Goal: Transaction & Acquisition: Book appointment/travel/reservation

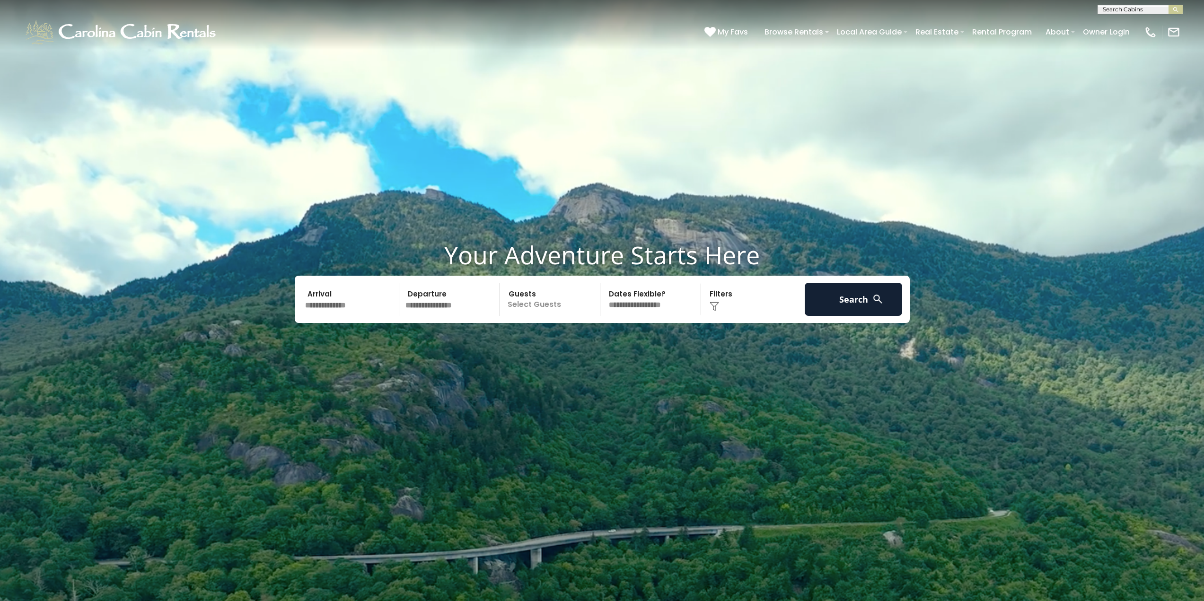
click at [349, 305] on input "text" at bounding box center [351, 299] width 98 height 33
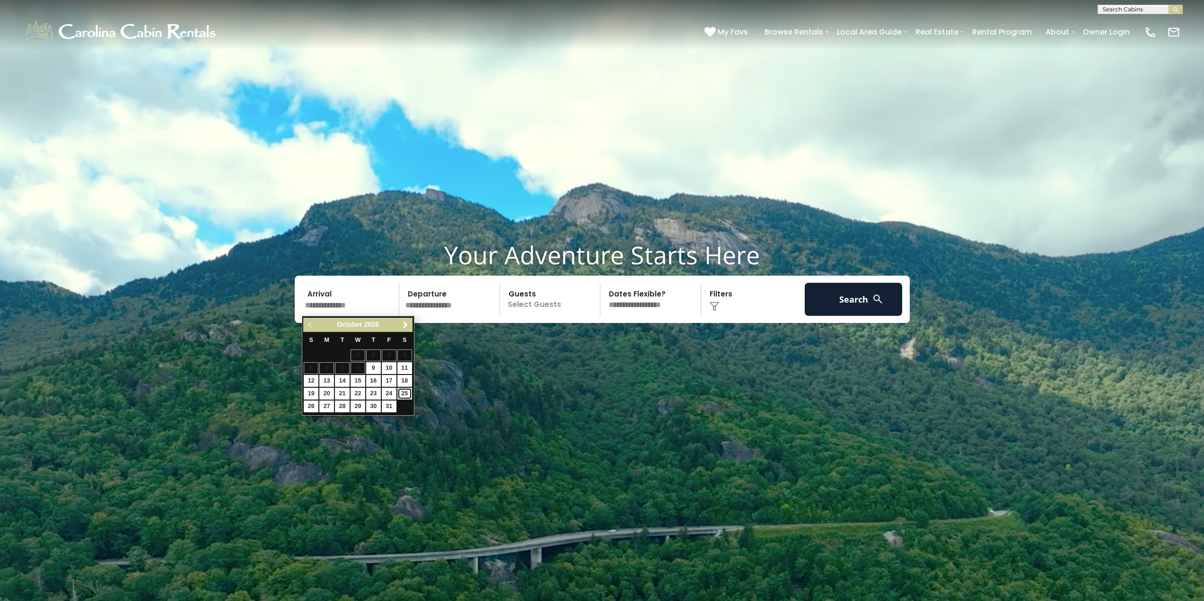
click at [404, 392] on link "25" at bounding box center [404, 394] width 15 height 12
type input "********"
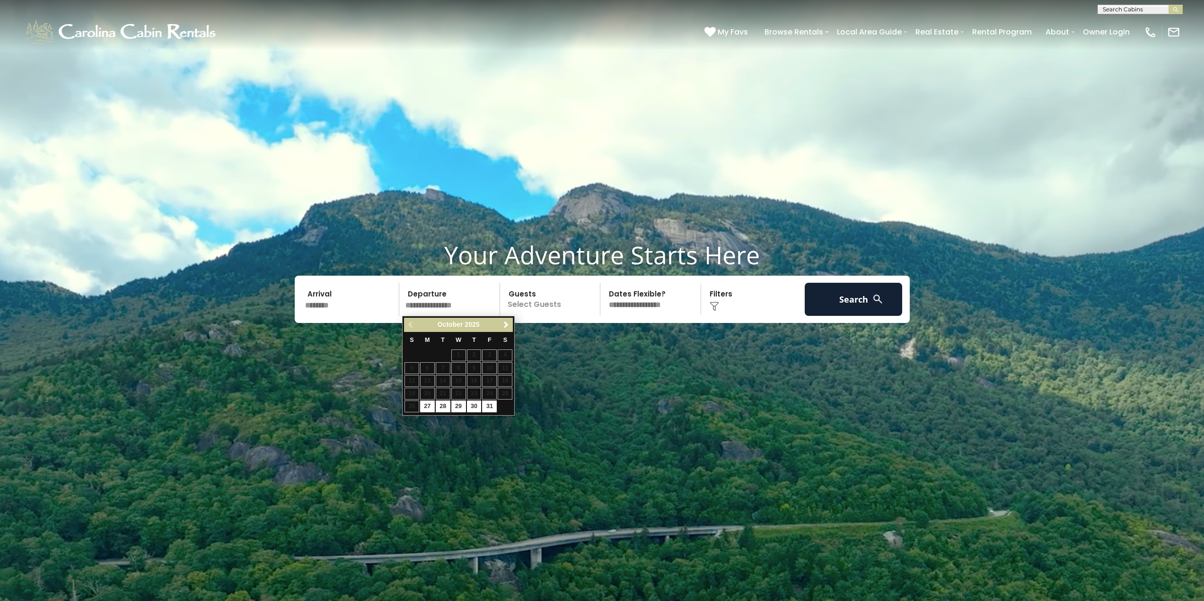
click at [410, 408] on table "S M T W T F S 1 2 3 4 5 6 7 8 9 10 11 12 13 14 15 16 17 18 19 20 21 22 23 24 25…" at bounding box center [458, 372] width 109 height 81
click at [427, 408] on link "27" at bounding box center [427, 407] width 15 height 12
type input "********"
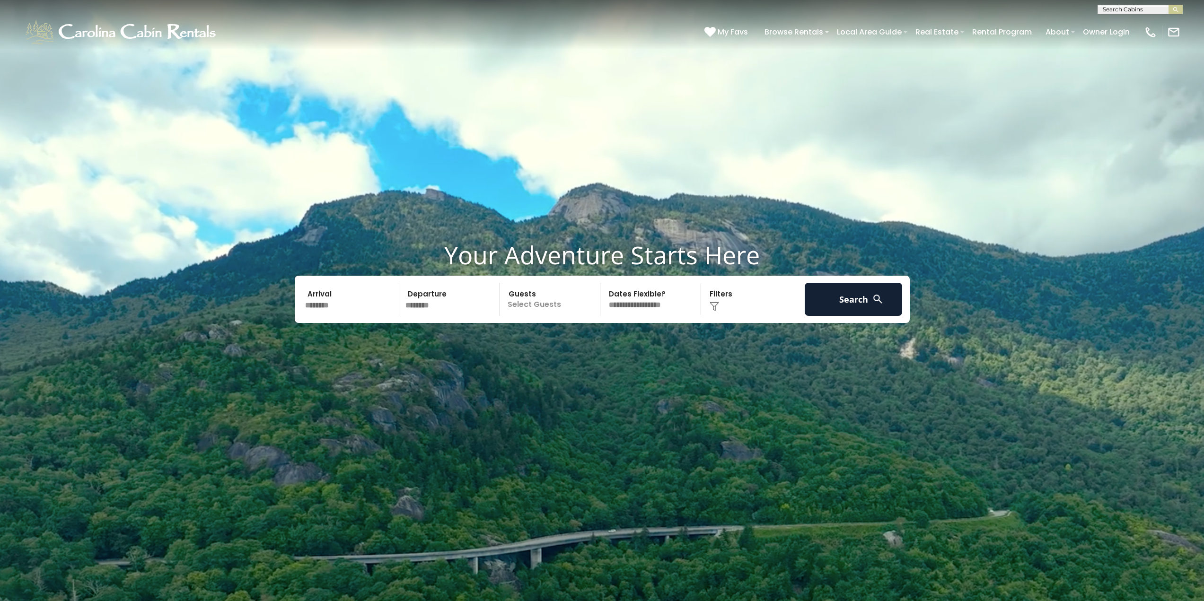
click at [541, 305] on p "Select Guests" at bounding box center [551, 299] width 97 height 33
click at [597, 338] on span "+" at bounding box center [597, 337] width 4 height 9
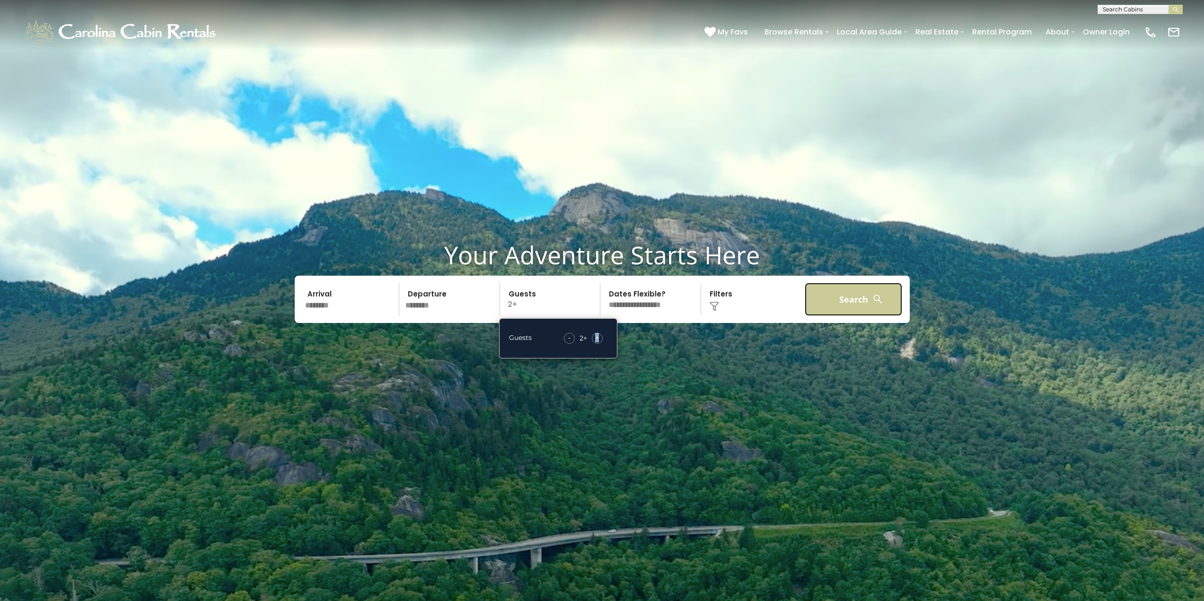
click at [861, 299] on button "Search" at bounding box center [854, 299] width 98 height 33
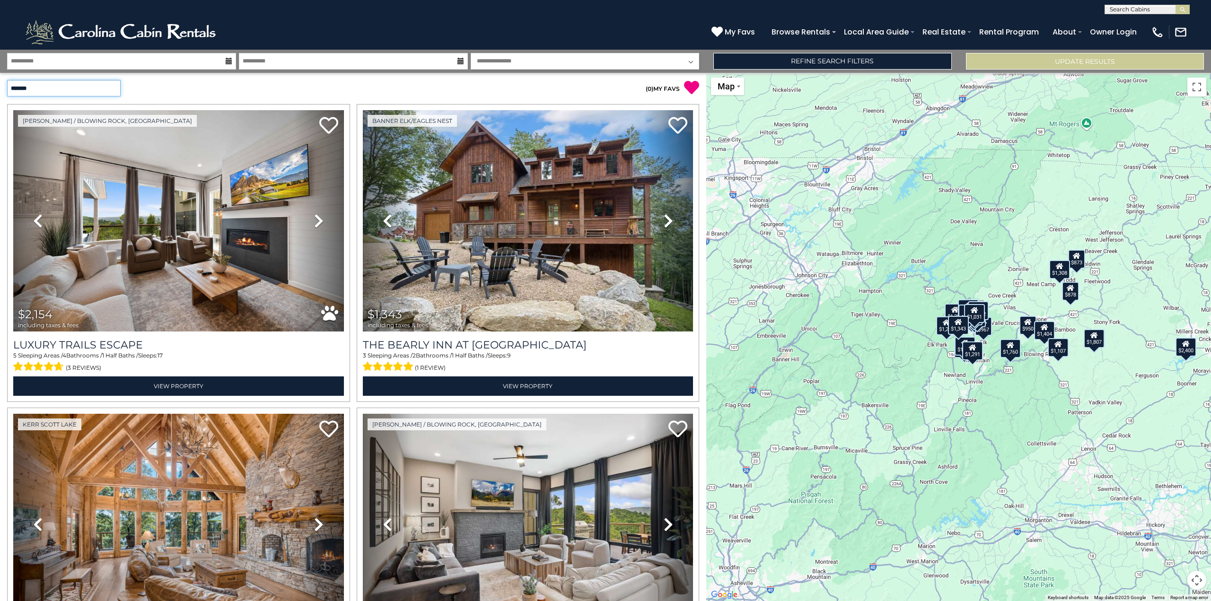
click at [52, 91] on select "**********" at bounding box center [64, 88] width 114 height 17
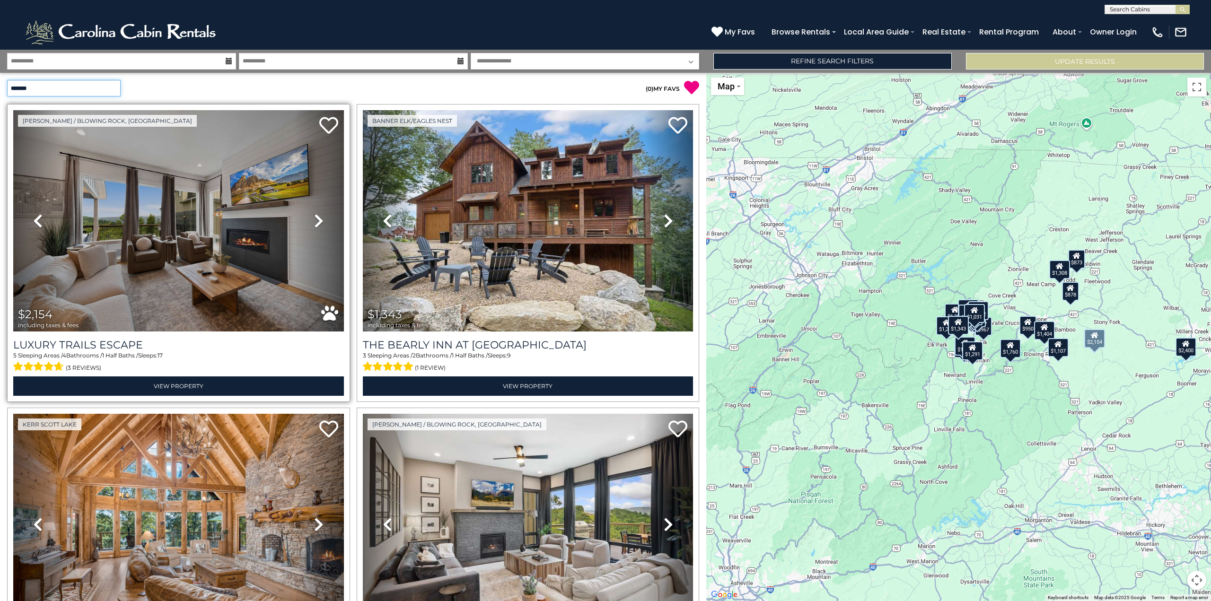
select select "*********"
click at [7, 80] on select "**********" at bounding box center [64, 88] width 114 height 17
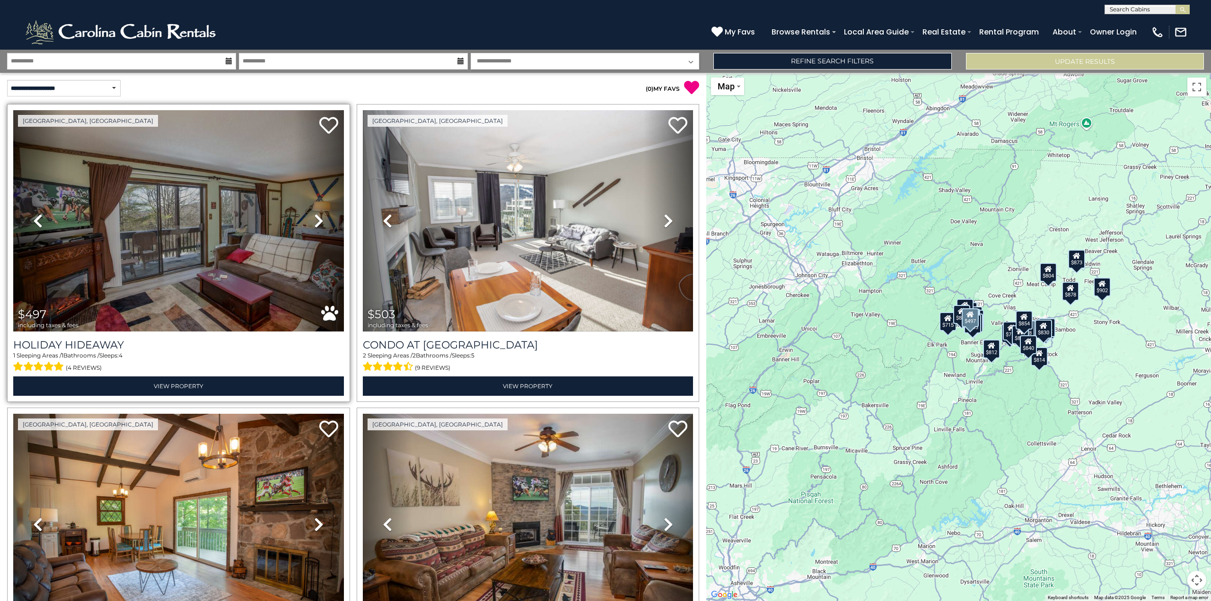
click at [318, 217] on icon at bounding box center [318, 220] width 9 height 15
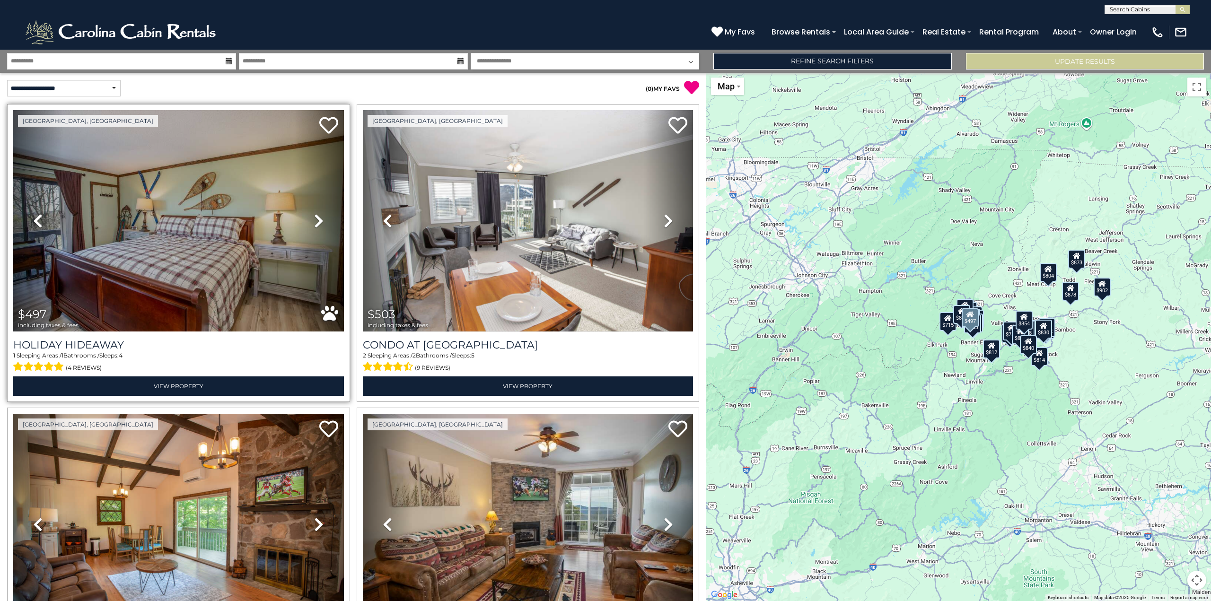
click at [318, 217] on icon at bounding box center [318, 220] width 9 height 15
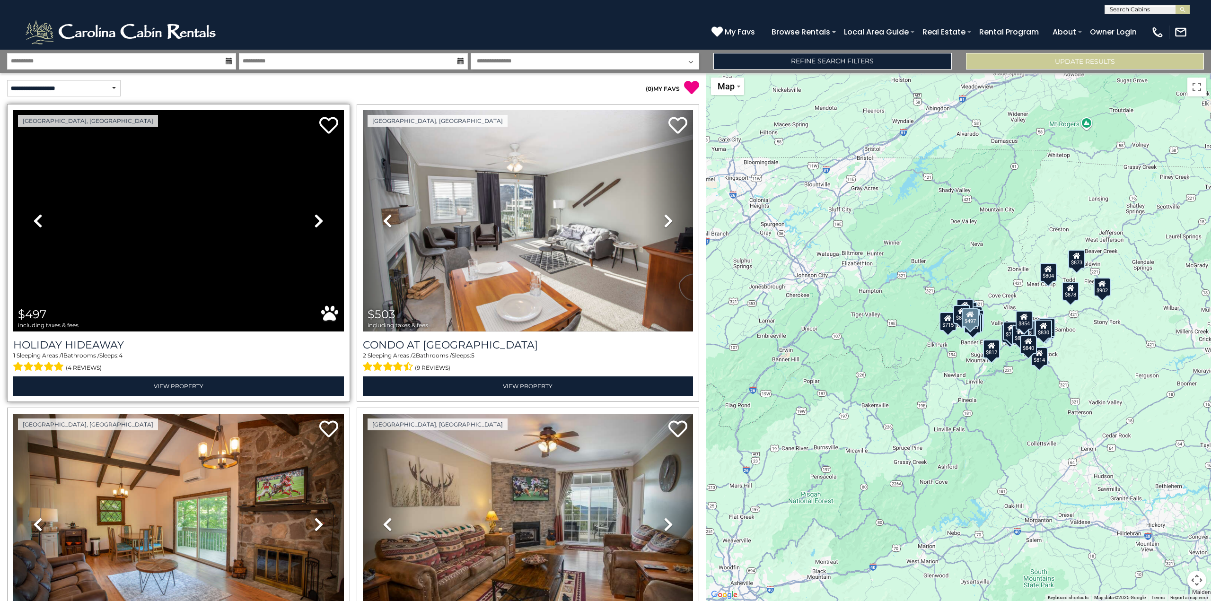
click at [318, 217] on icon at bounding box center [318, 220] width 9 height 15
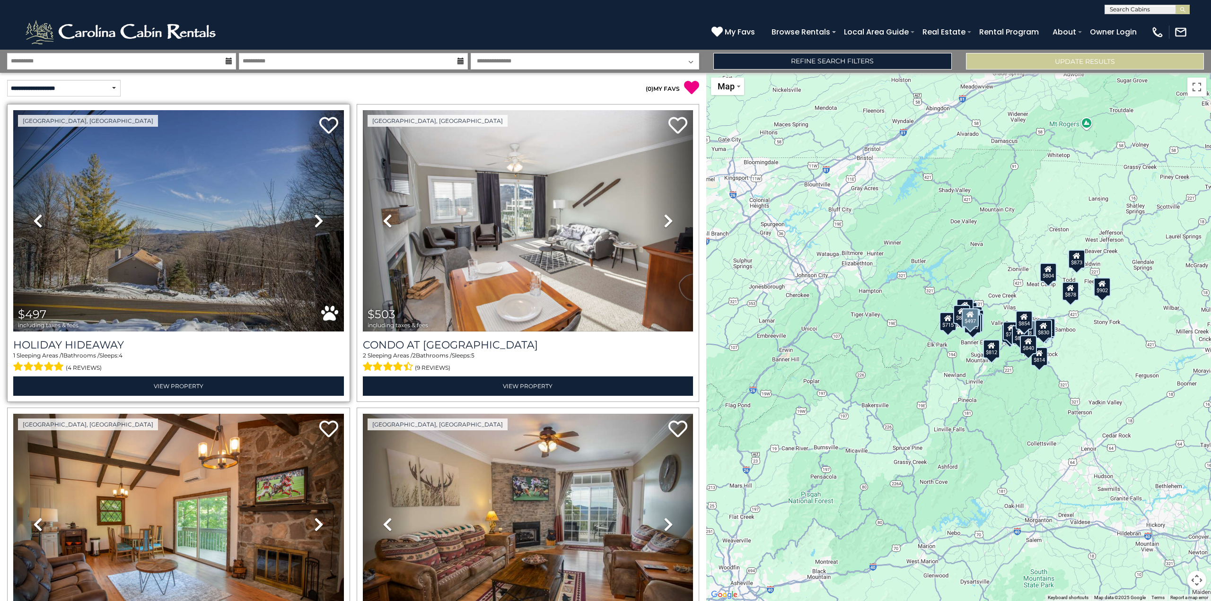
click at [318, 217] on icon at bounding box center [318, 220] width 9 height 15
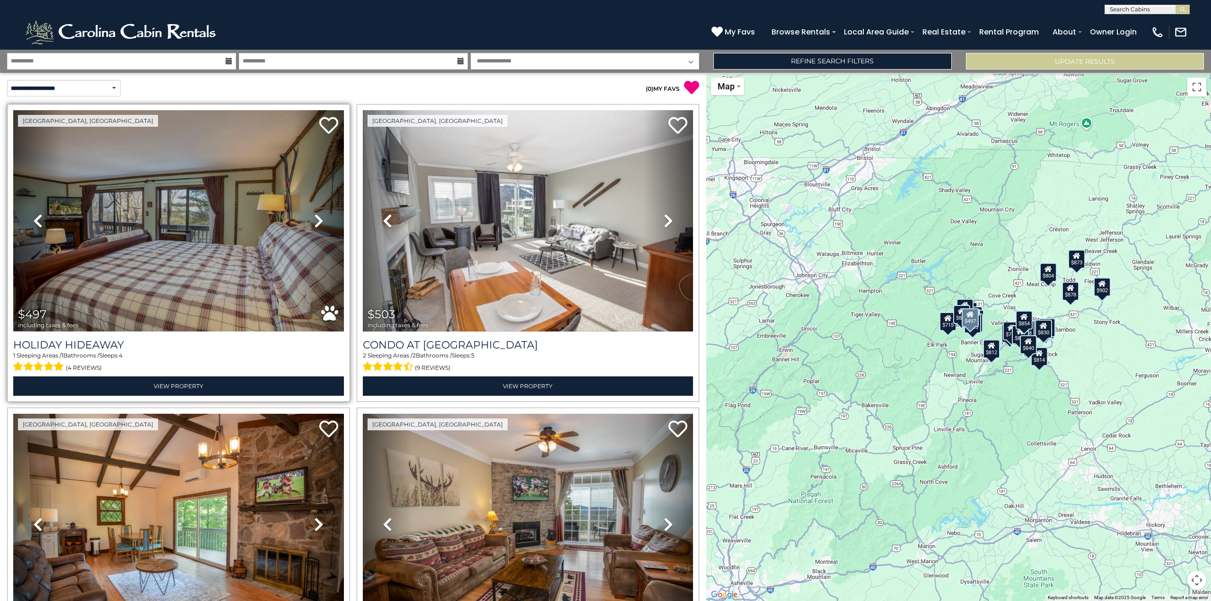
click at [318, 217] on icon at bounding box center [318, 220] width 9 height 15
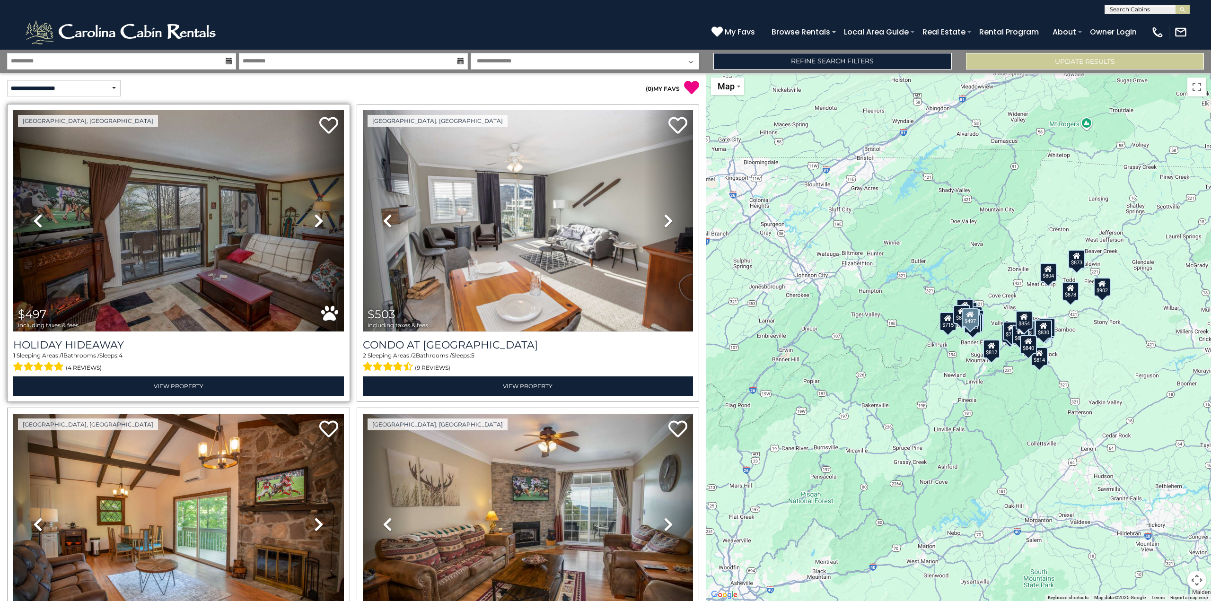
click at [318, 217] on icon at bounding box center [318, 220] width 9 height 15
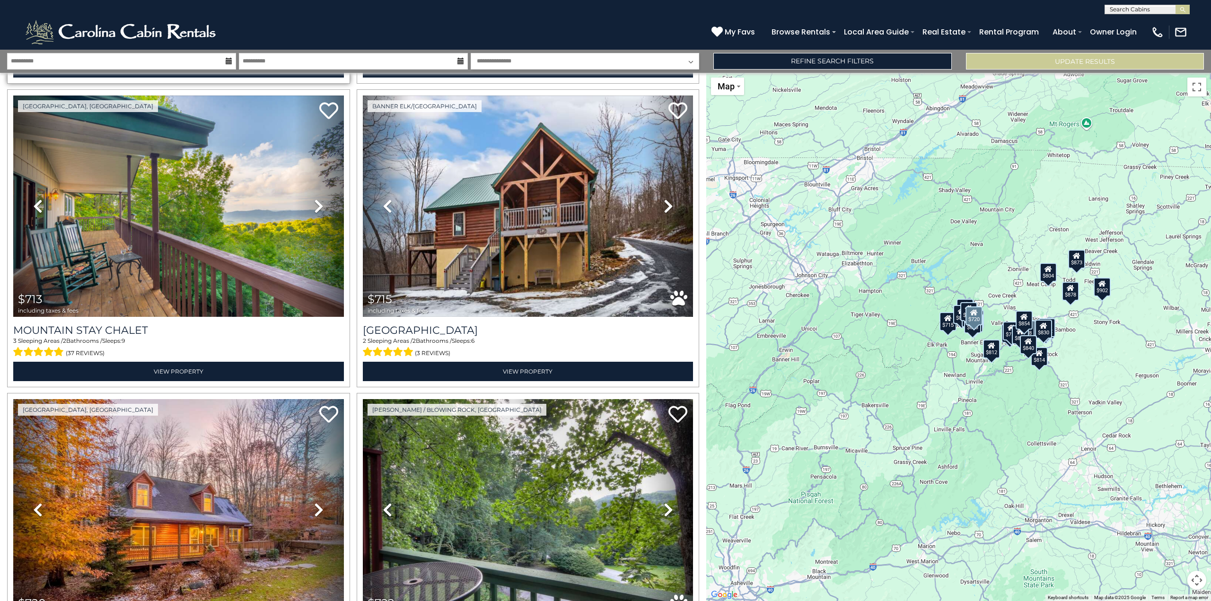
scroll to position [615, 0]
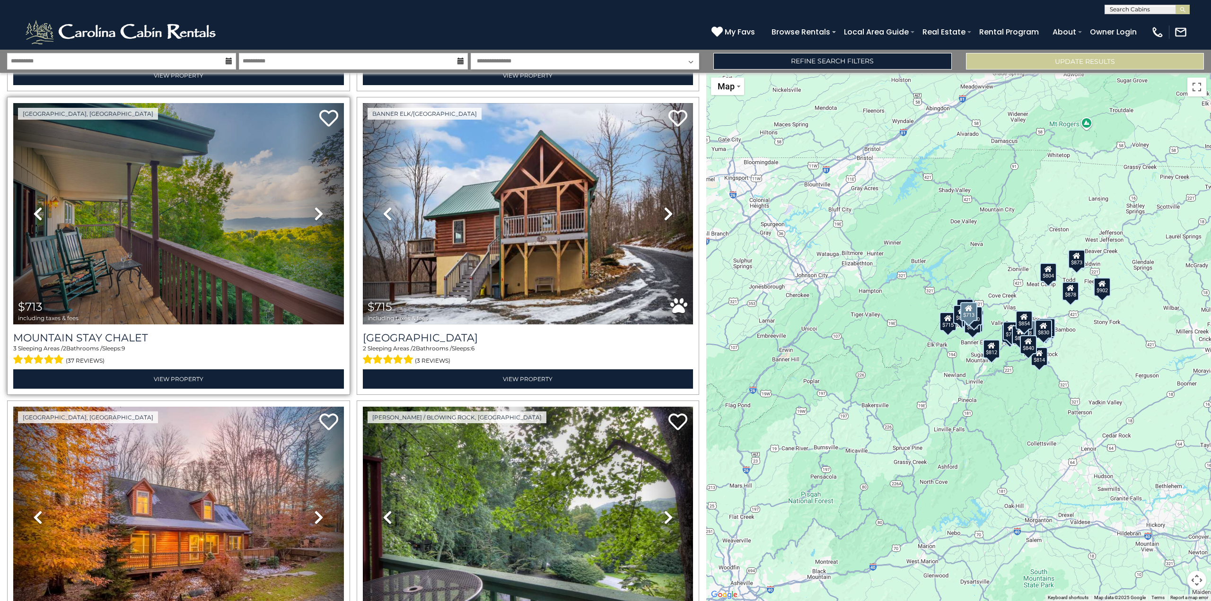
click at [317, 212] on icon at bounding box center [318, 213] width 9 height 15
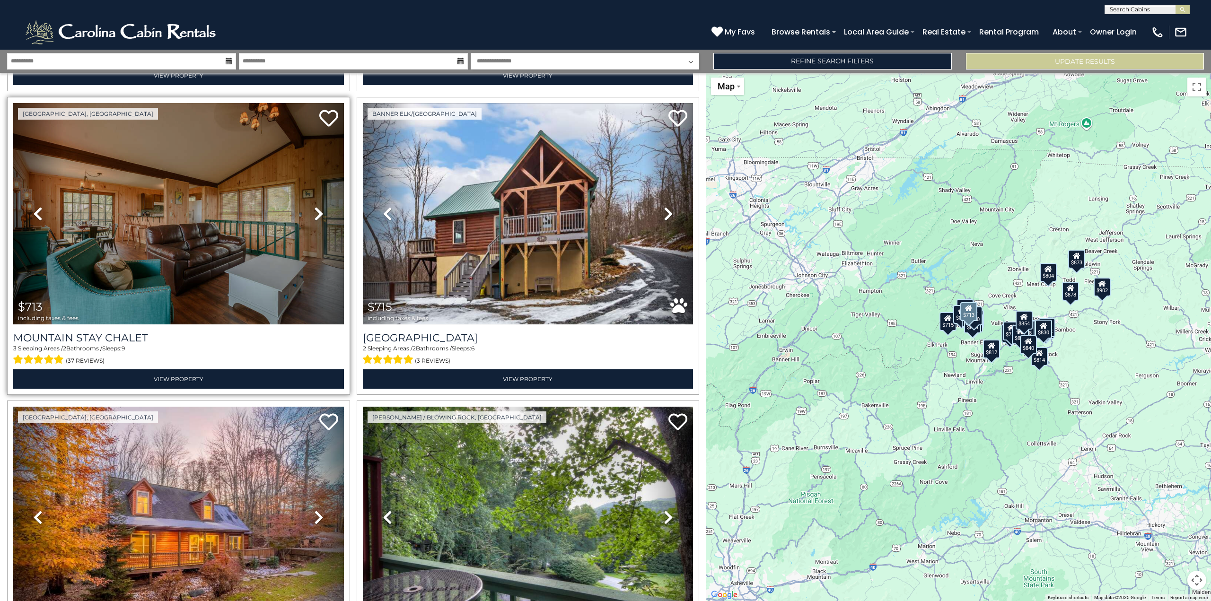
click at [317, 212] on icon at bounding box center [318, 213] width 9 height 15
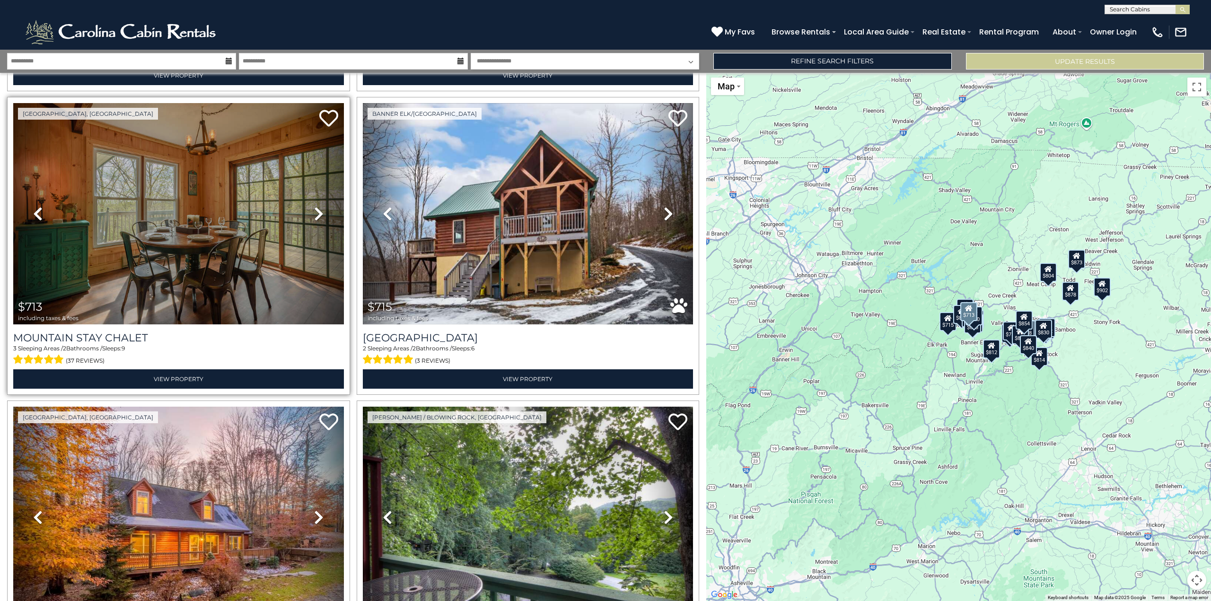
click at [317, 212] on icon at bounding box center [318, 213] width 9 height 15
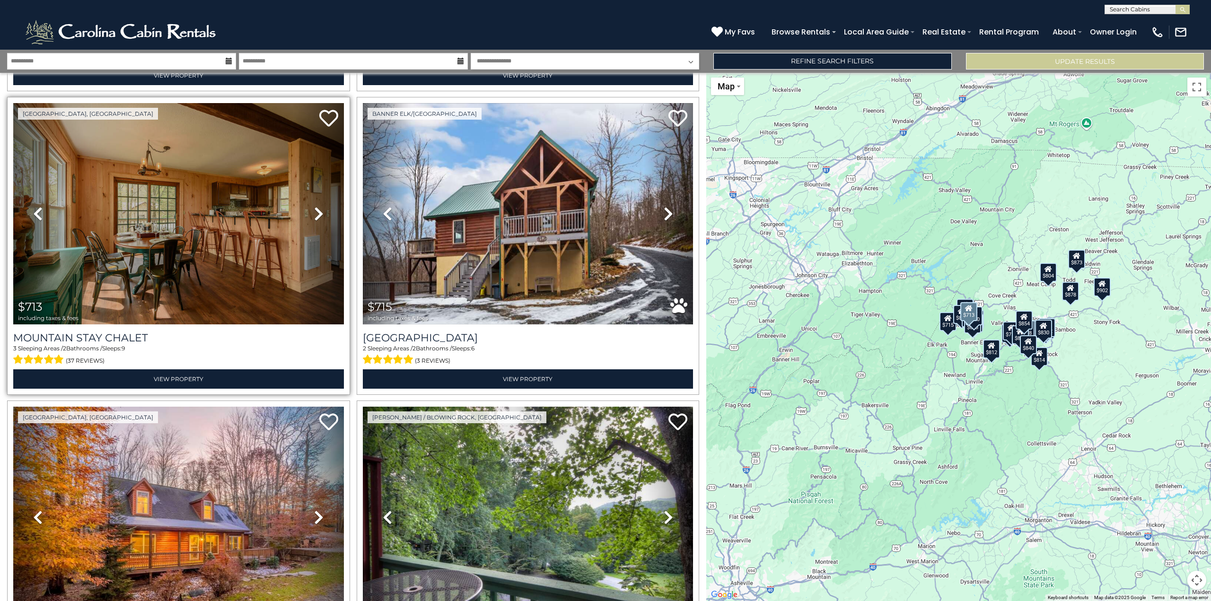
click at [317, 212] on icon at bounding box center [318, 213] width 9 height 15
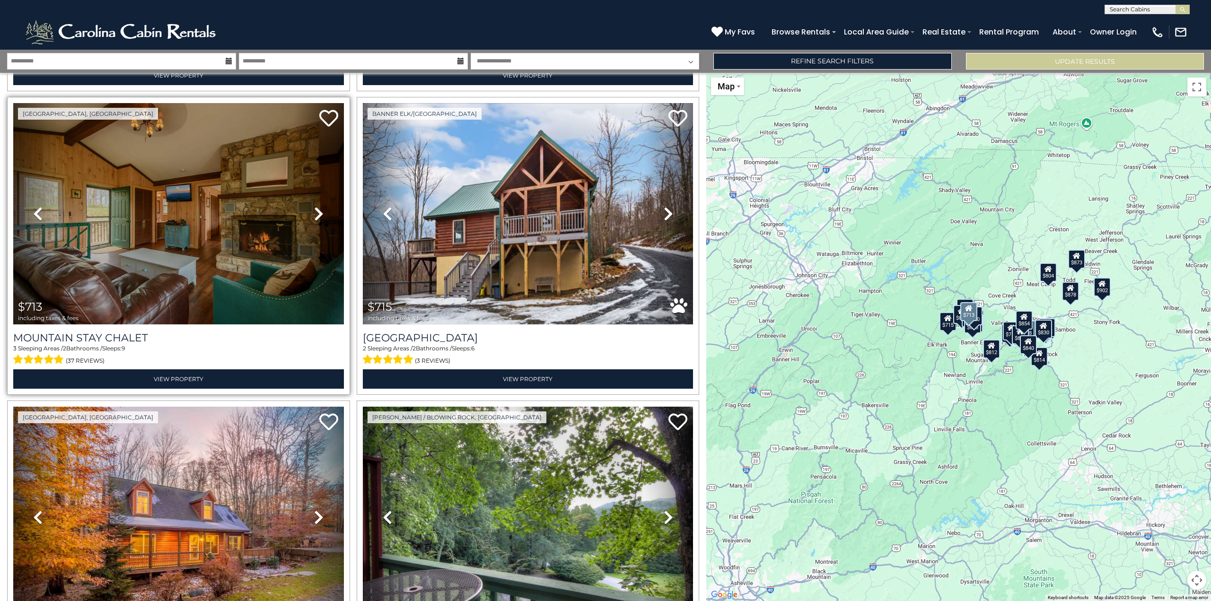
click at [317, 212] on icon at bounding box center [318, 213] width 9 height 15
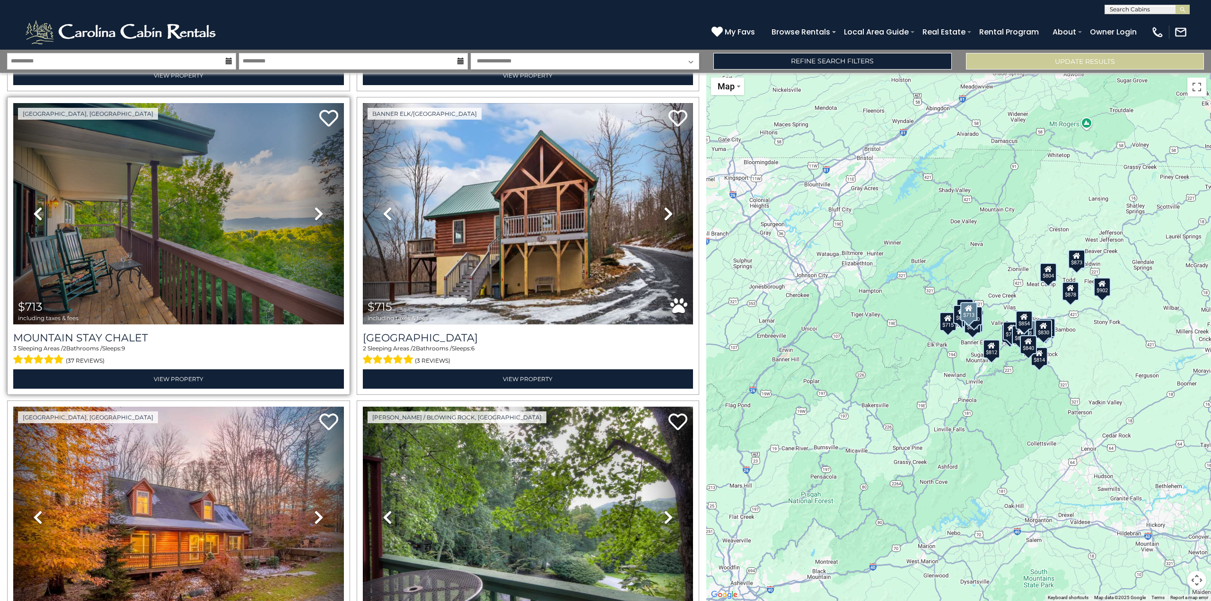
click at [317, 212] on icon at bounding box center [318, 213] width 9 height 15
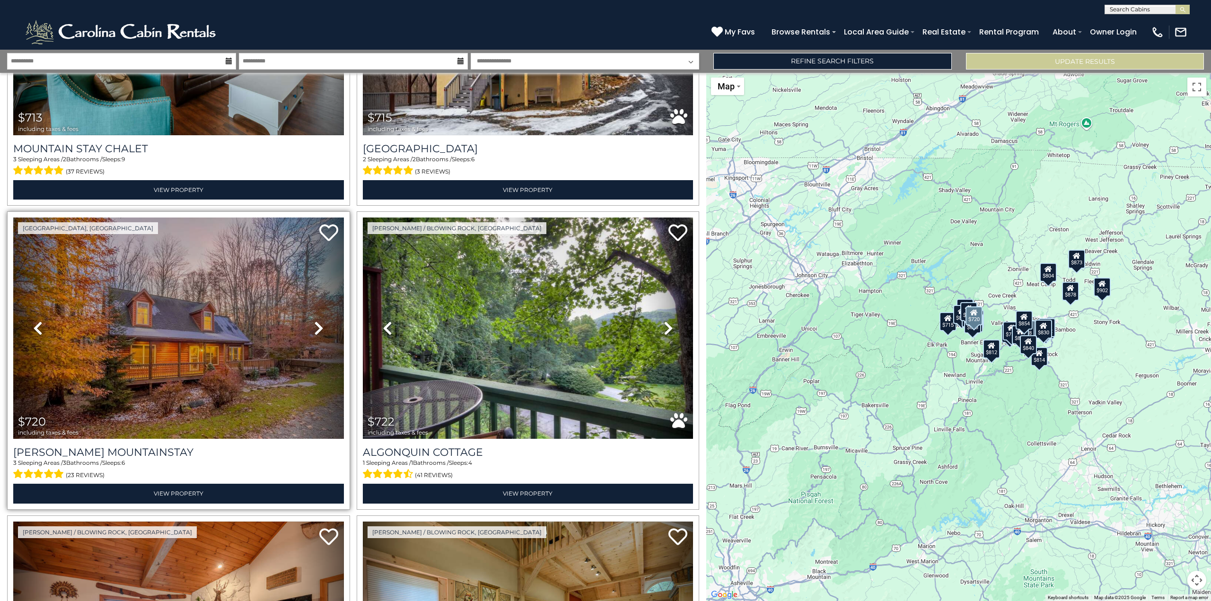
scroll to position [568, 0]
